Goal: Find specific page/section

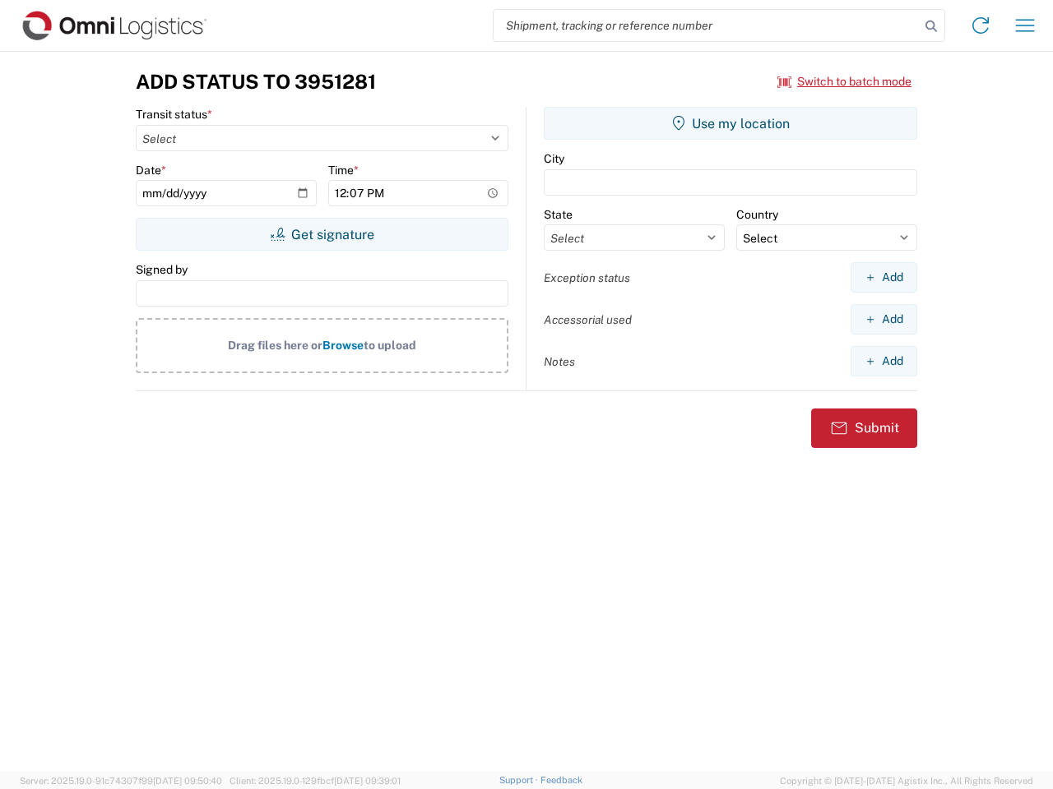
click at [706, 25] on input "search" at bounding box center [706, 25] width 426 height 31
click at [931, 26] on icon at bounding box center [930, 26] width 23 height 23
click at [980, 25] on icon at bounding box center [980, 25] width 26 height 26
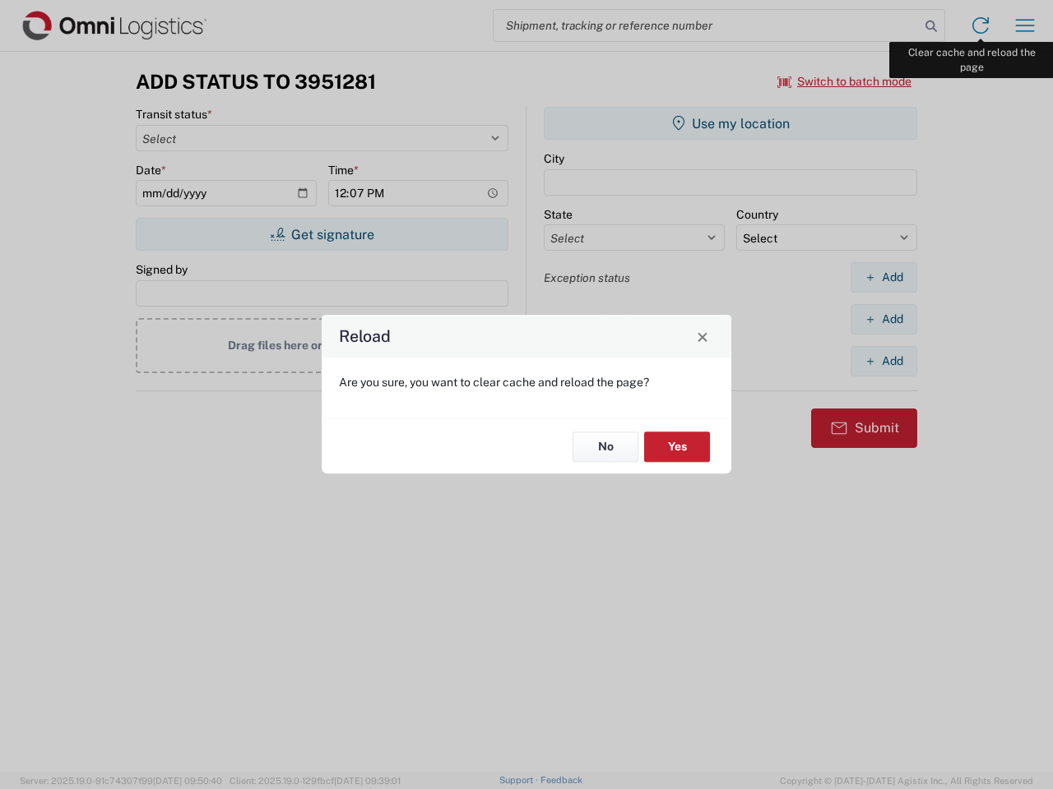
click at [1025, 25] on div "Reload Are you sure, you want to clear cache and reload the page? No Yes" at bounding box center [526, 394] width 1053 height 789
click at [845, 81] on div "Reload Are you sure, you want to clear cache and reload the page? No Yes" at bounding box center [526, 394] width 1053 height 789
click at [322, 234] on div "Reload Are you sure, you want to clear cache and reload the page? No Yes" at bounding box center [526, 394] width 1053 height 789
click at [730, 123] on div "Reload Are you sure, you want to clear cache and reload the page? No Yes" at bounding box center [526, 394] width 1053 height 789
click at [883, 277] on div "Reload Are you sure, you want to clear cache and reload the page? No Yes" at bounding box center [526, 394] width 1053 height 789
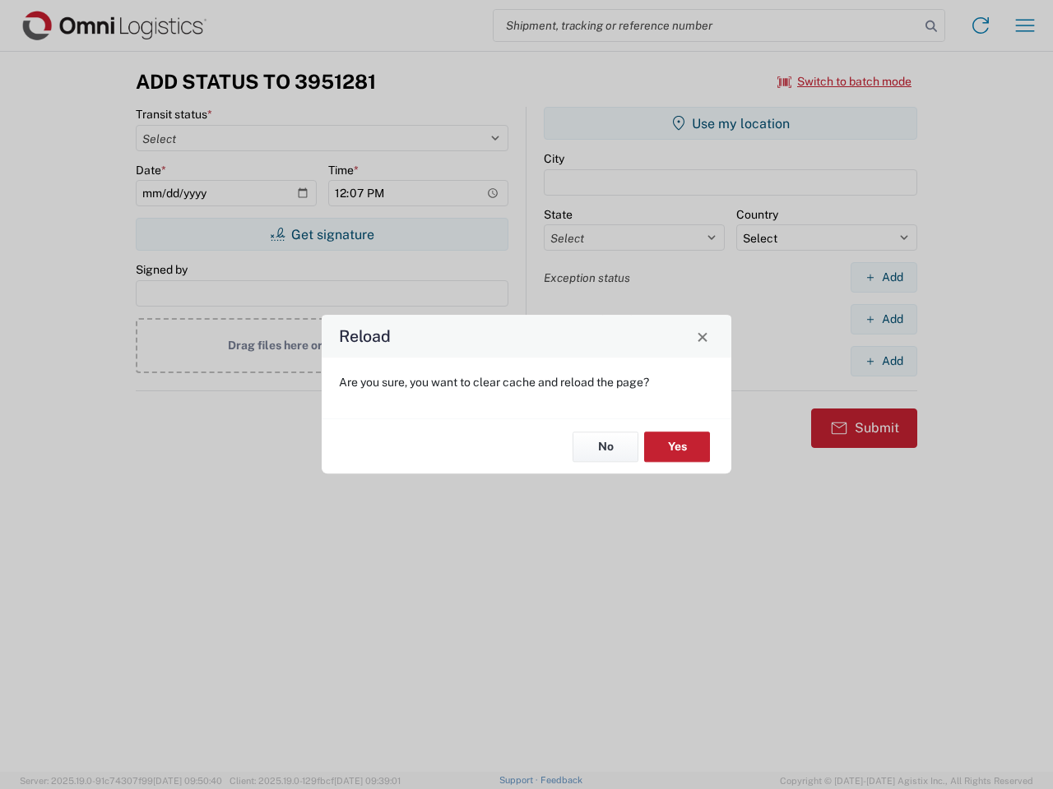
click at [883, 319] on div "Reload Are you sure, you want to clear cache and reload the page? No Yes" at bounding box center [526, 394] width 1053 height 789
click at [883, 361] on div "Reload Are you sure, you want to clear cache and reload the page? No Yes" at bounding box center [526, 394] width 1053 height 789
